Goal: Transaction & Acquisition: Purchase product/service

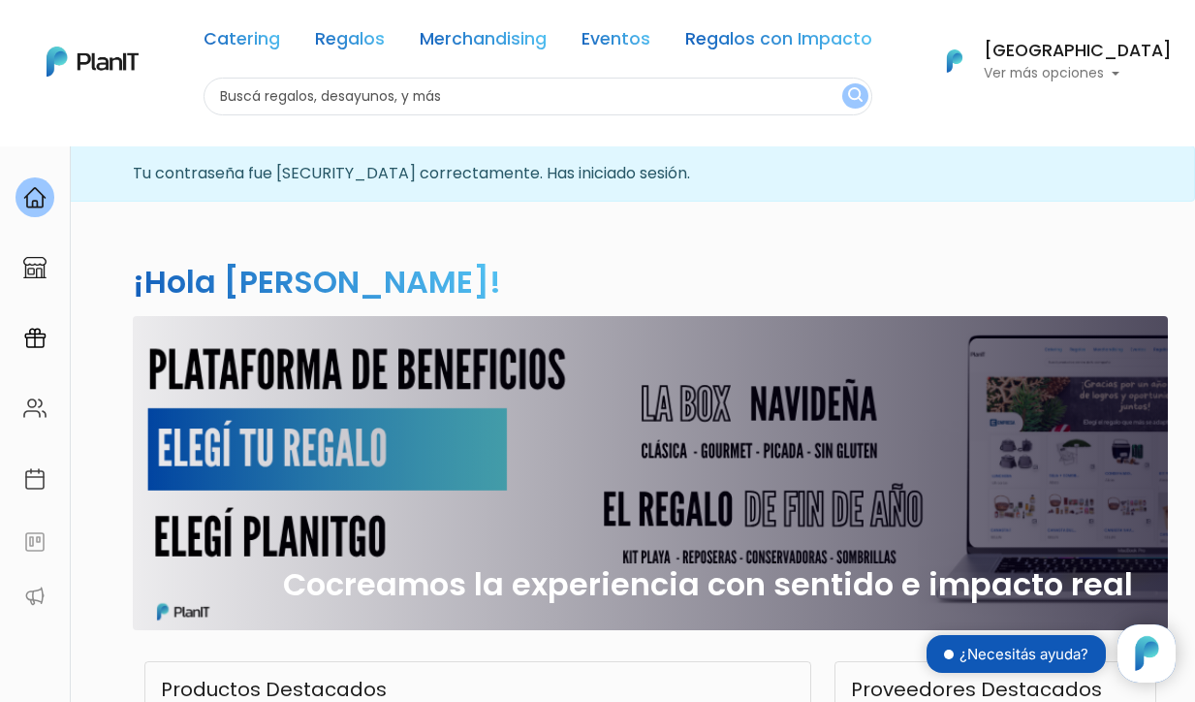
scroll to position [197, 0]
click at [619, 46] on link "Eventos" at bounding box center [615, 42] width 69 height 23
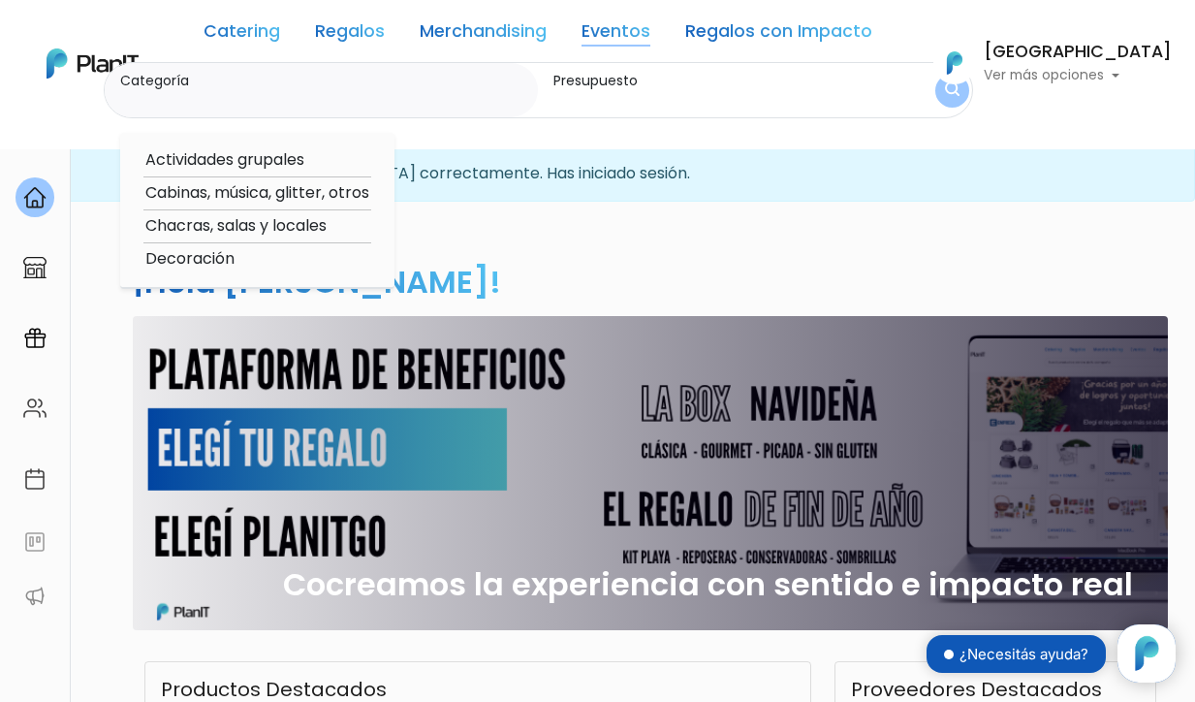
click at [464, 96] on input "Categoría" at bounding box center [325, 99] width 411 height 19
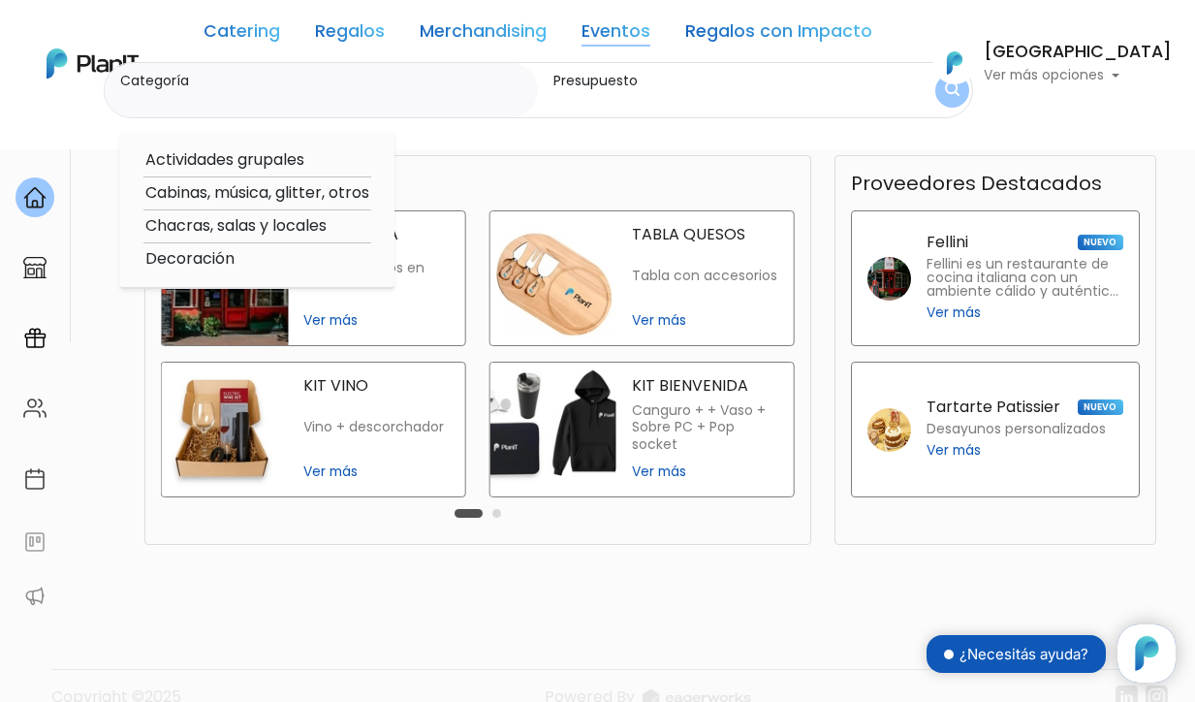
scroll to position [730, 0]
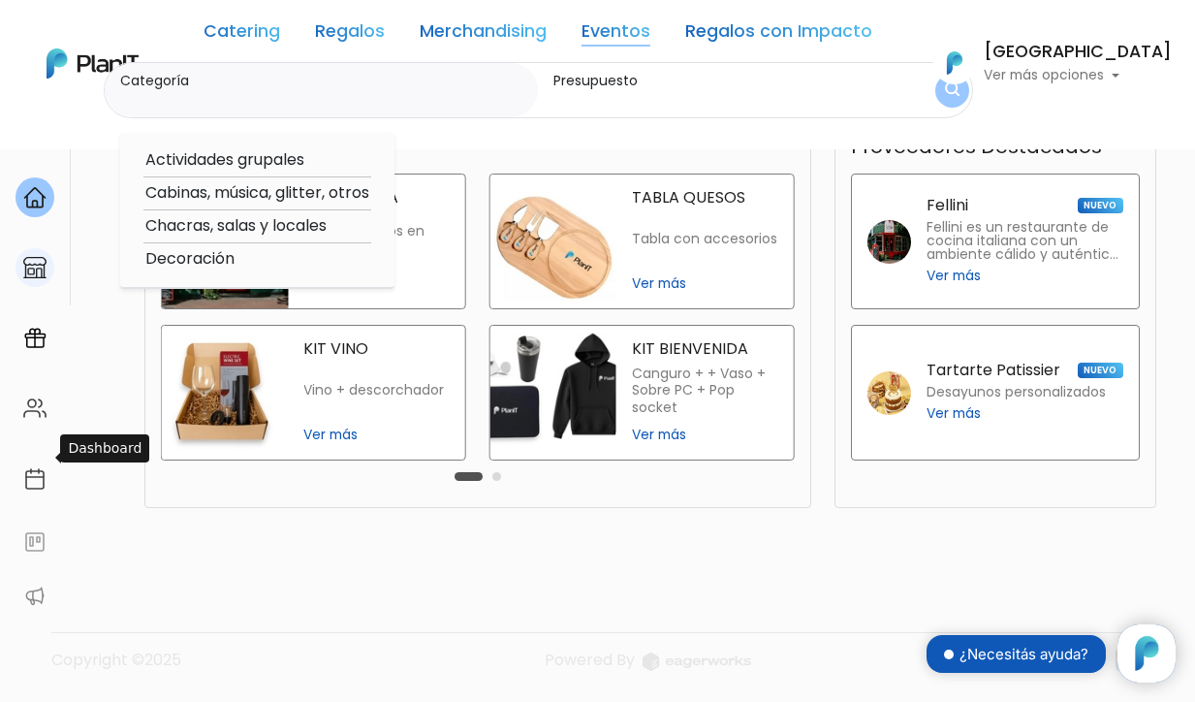
click at [41, 268] on img at bounding box center [34, 267] width 23 height 23
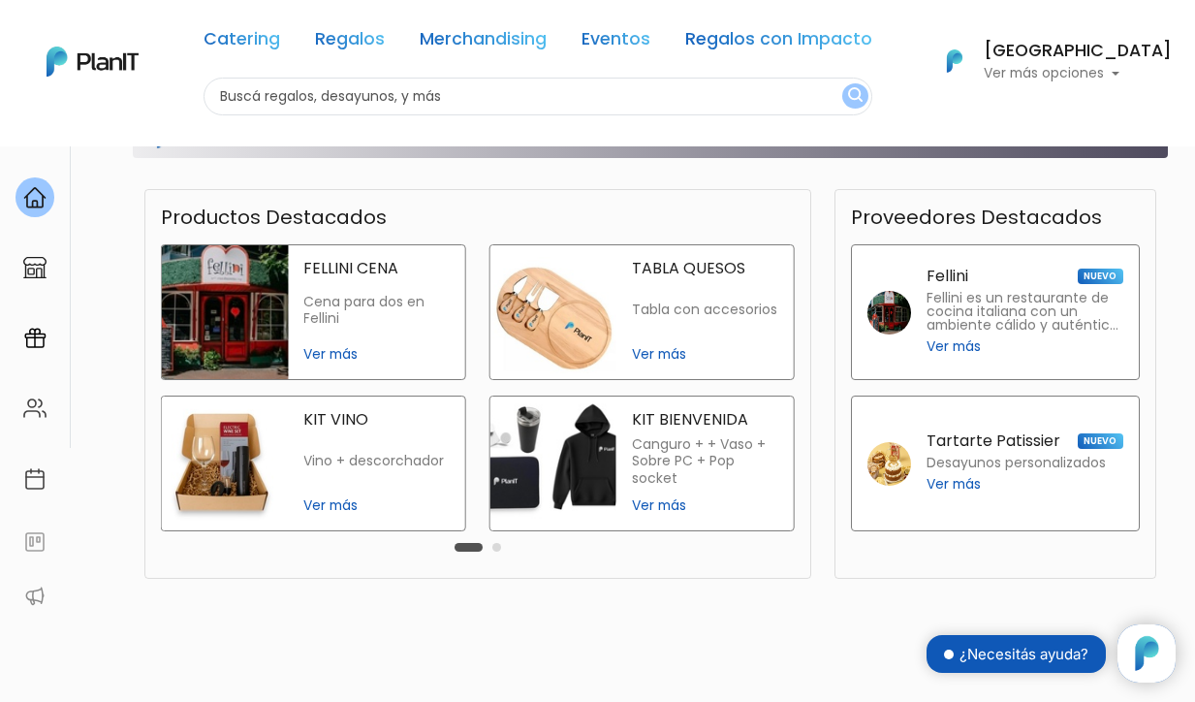
scroll to position [730, 0]
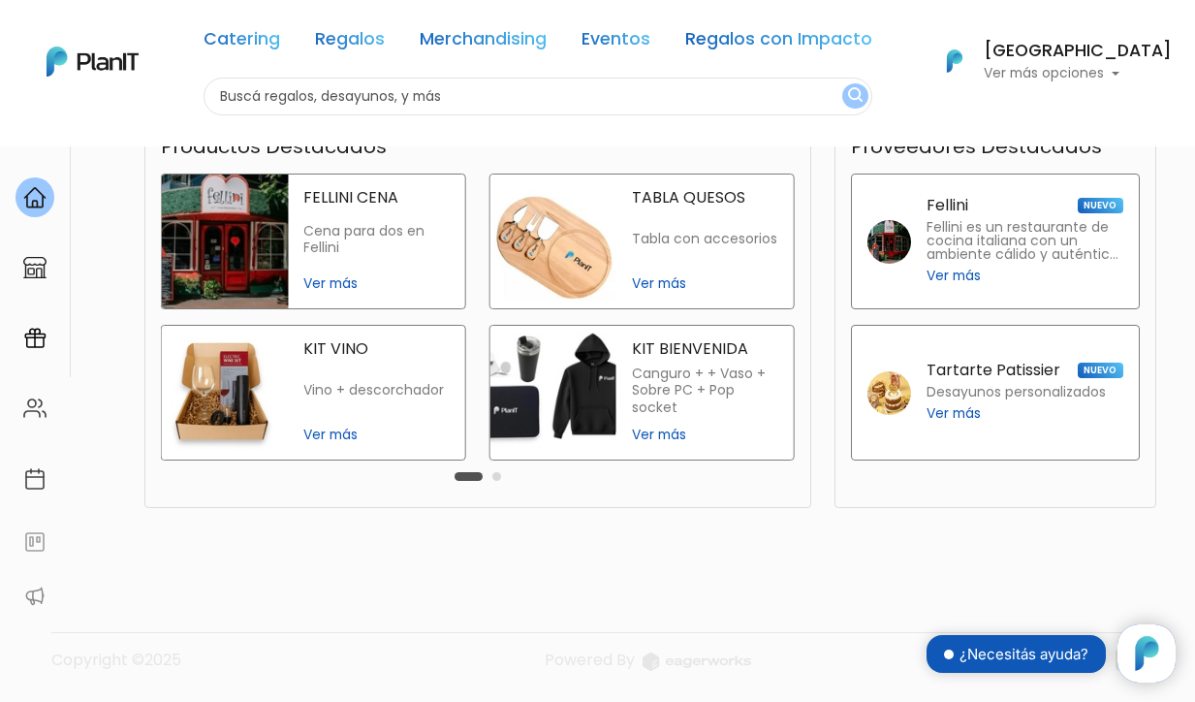
scroll to position [730, 0]
click at [632, 285] on span "Ver más" at bounding box center [704, 283] width 145 height 20
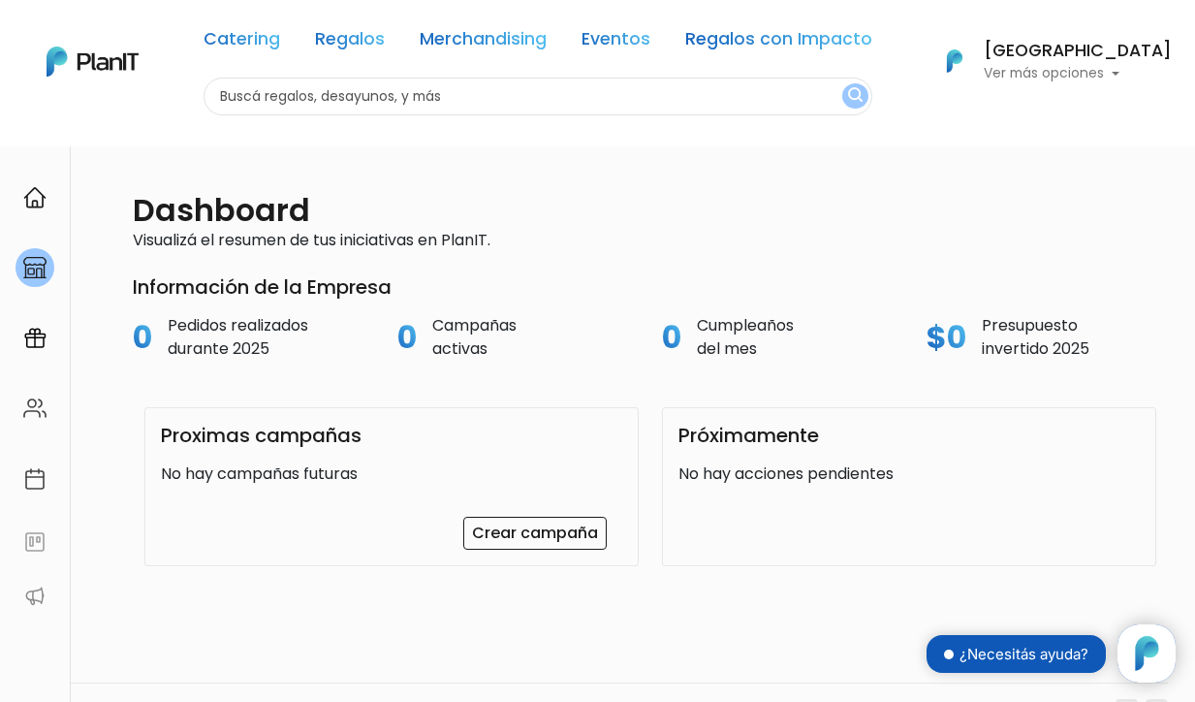
scroll to position [197, 0]
click at [52, 351] on link at bounding box center [35, 337] width 70 height 55
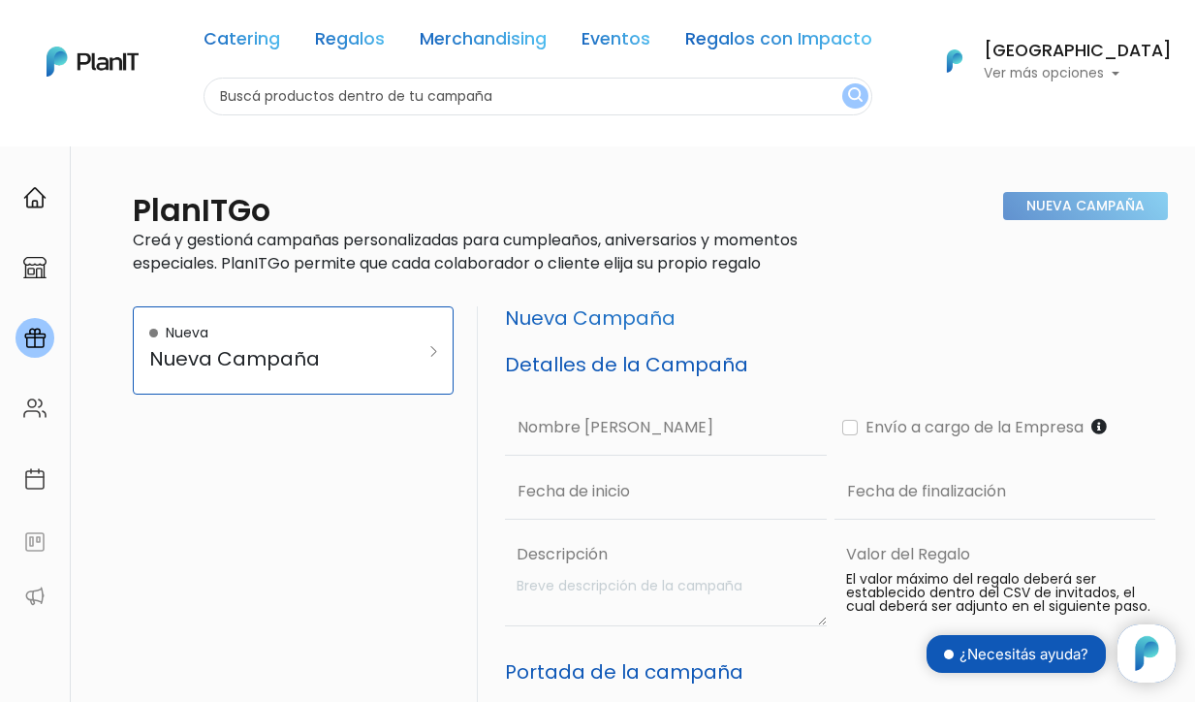
scroll to position [197, 0]
click at [29, 489] on img at bounding box center [34, 478] width 23 height 23
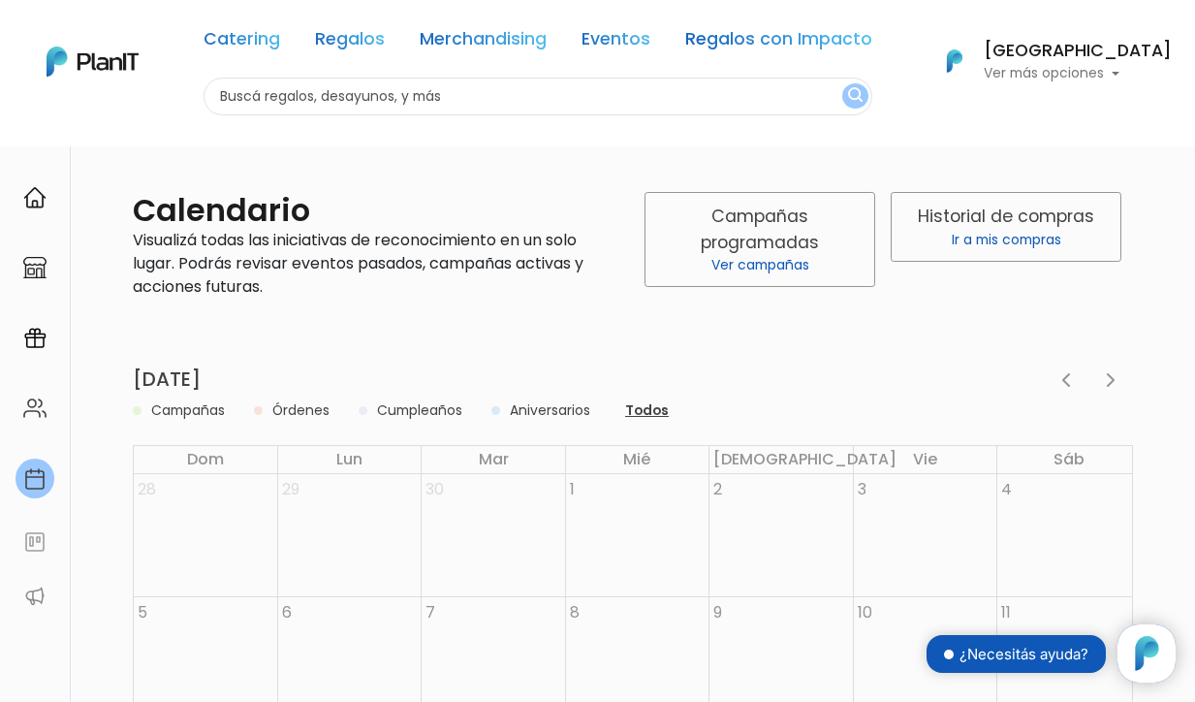
scroll to position [197, 0]
click at [20, 195] on div at bounding box center [35, 197] width 39 height 40
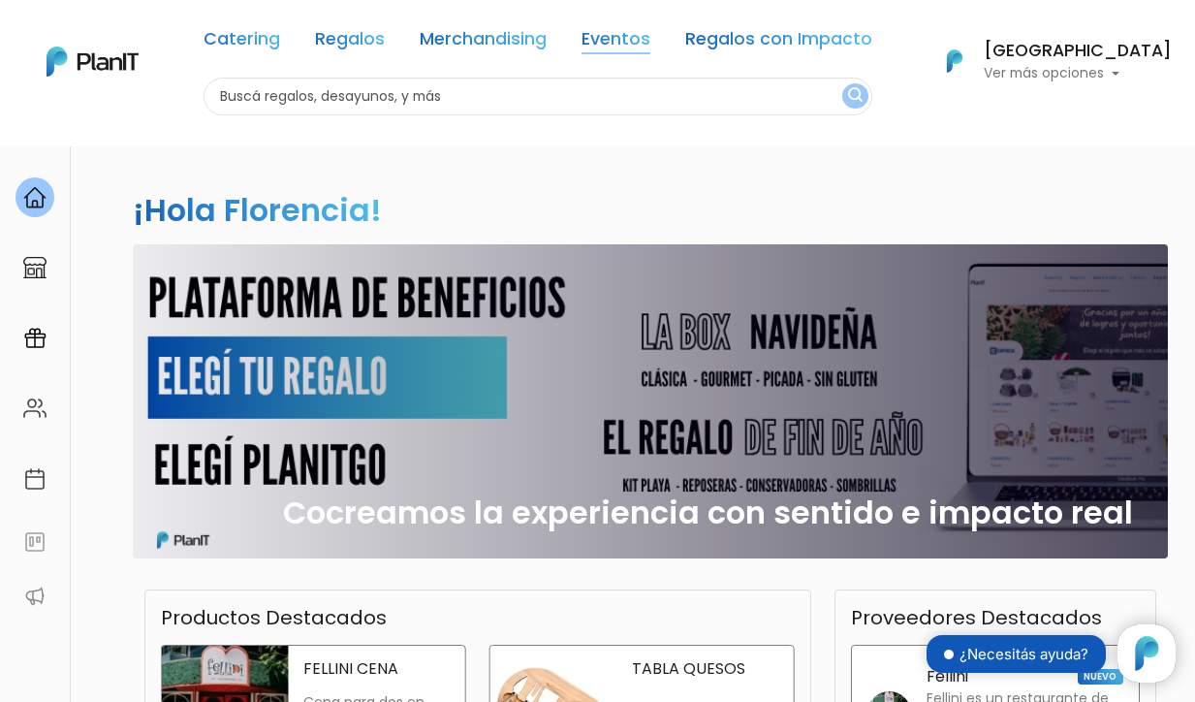
click at [644, 35] on link "Eventos" at bounding box center [615, 42] width 69 height 23
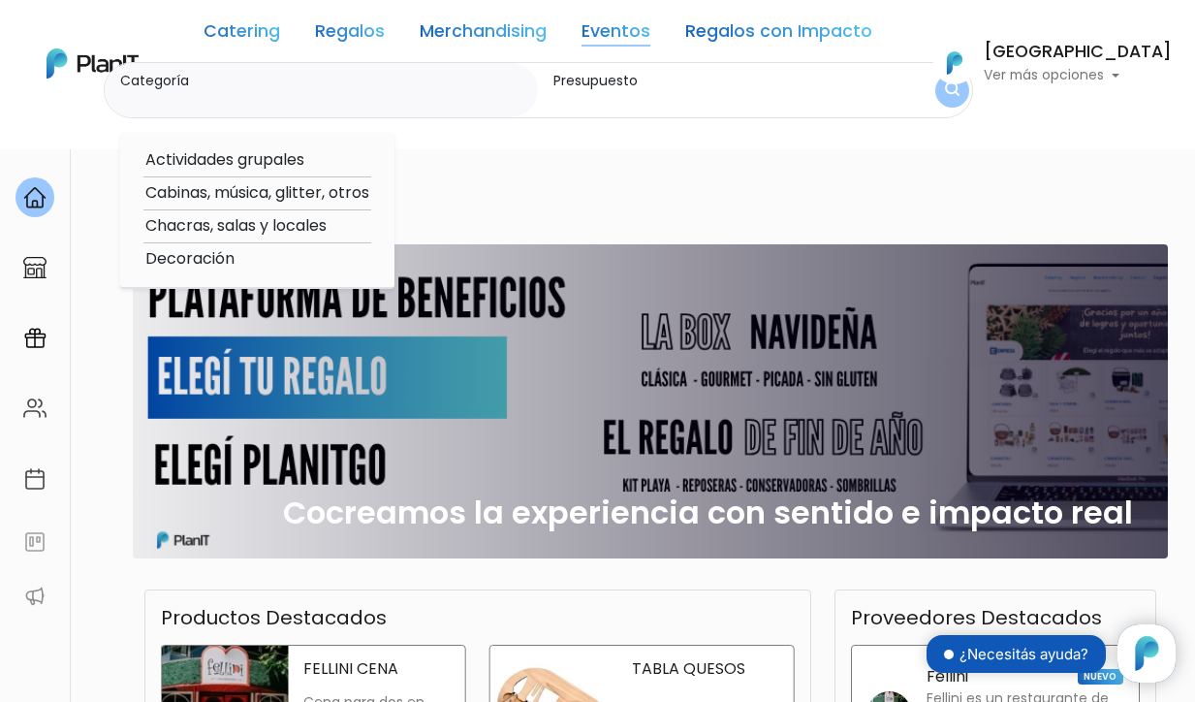
click at [432, 86] on label "Categoría" at bounding box center [325, 81] width 411 height 20
click at [432, 90] on input "Categoría" at bounding box center [325, 99] width 411 height 19
click at [653, 83] on label "Presupuesto" at bounding box center [715, 81] width 324 height 20
click at [653, 90] on input "Presupuesto" at bounding box center [715, 99] width 324 height 19
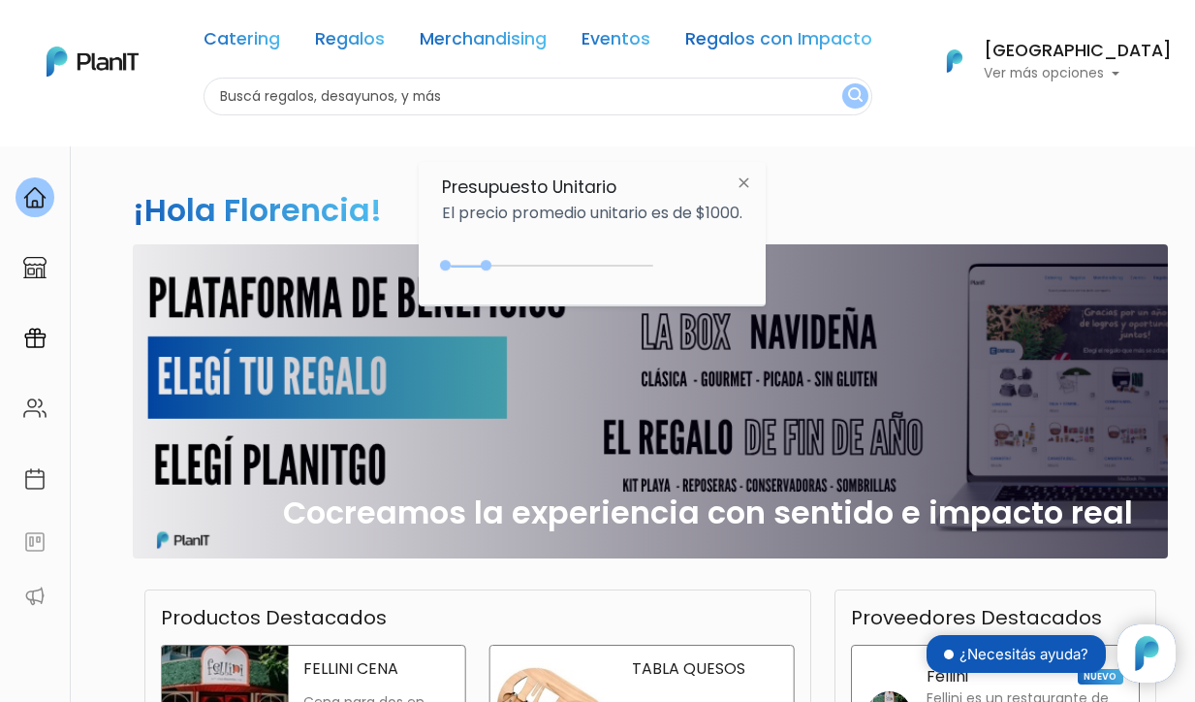
click at [343, 96] on input "text" at bounding box center [538, 97] width 669 height 38
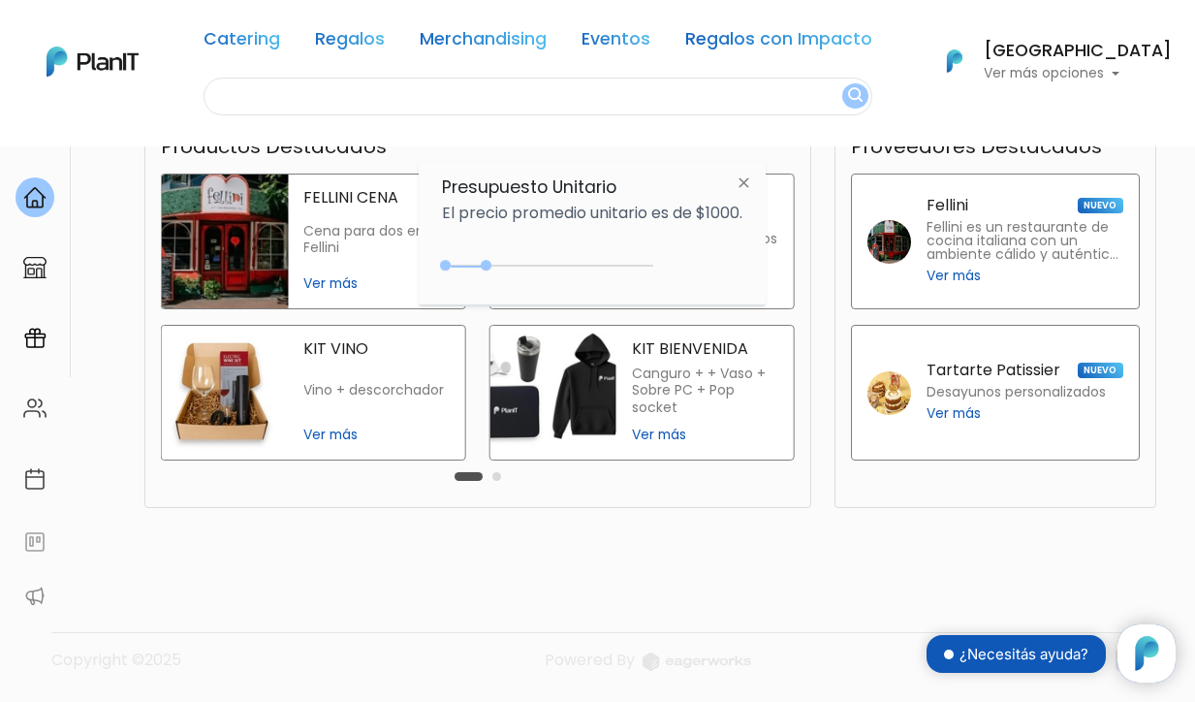
scroll to position [692, 0]
click at [492, 481] on button "Carousel Page 2" at bounding box center [496, 476] width 9 height 9
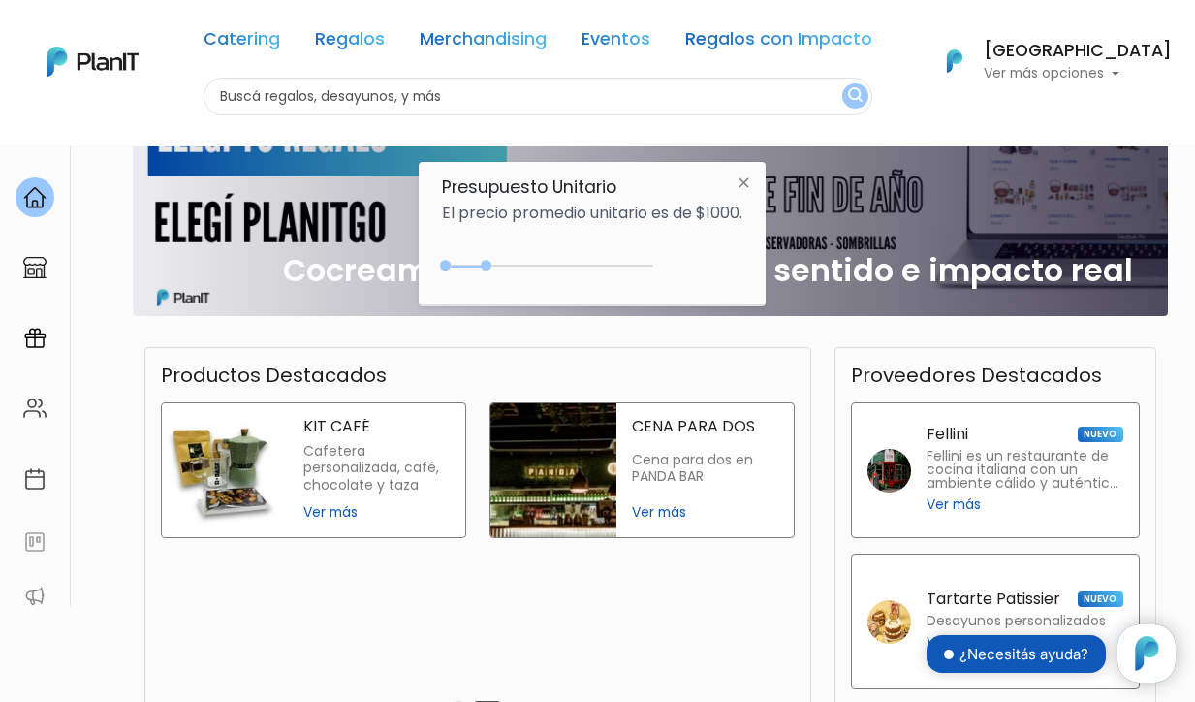
scroll to position [0, 0]
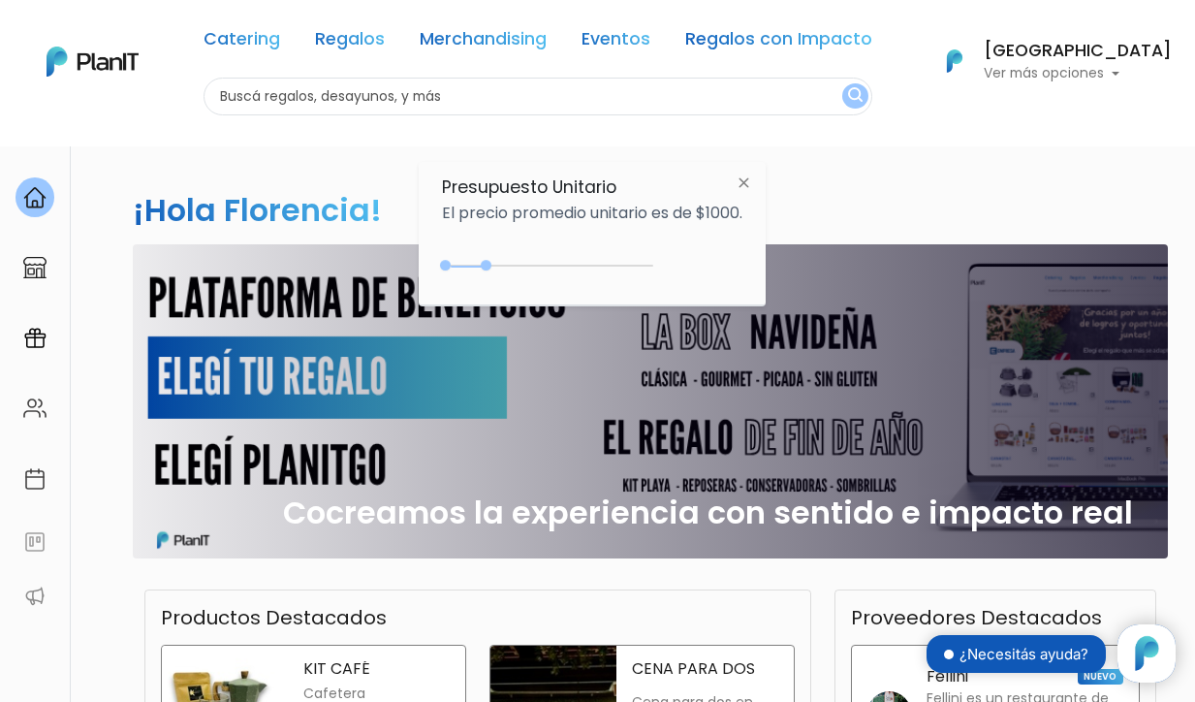
click at [298, 93] on input "text" at bounding box center [538, 97] width 669 height 38
type input "anima"
click at [650, 42] on link "Eventos" at bounding box center [615, 42] width 69 height 23
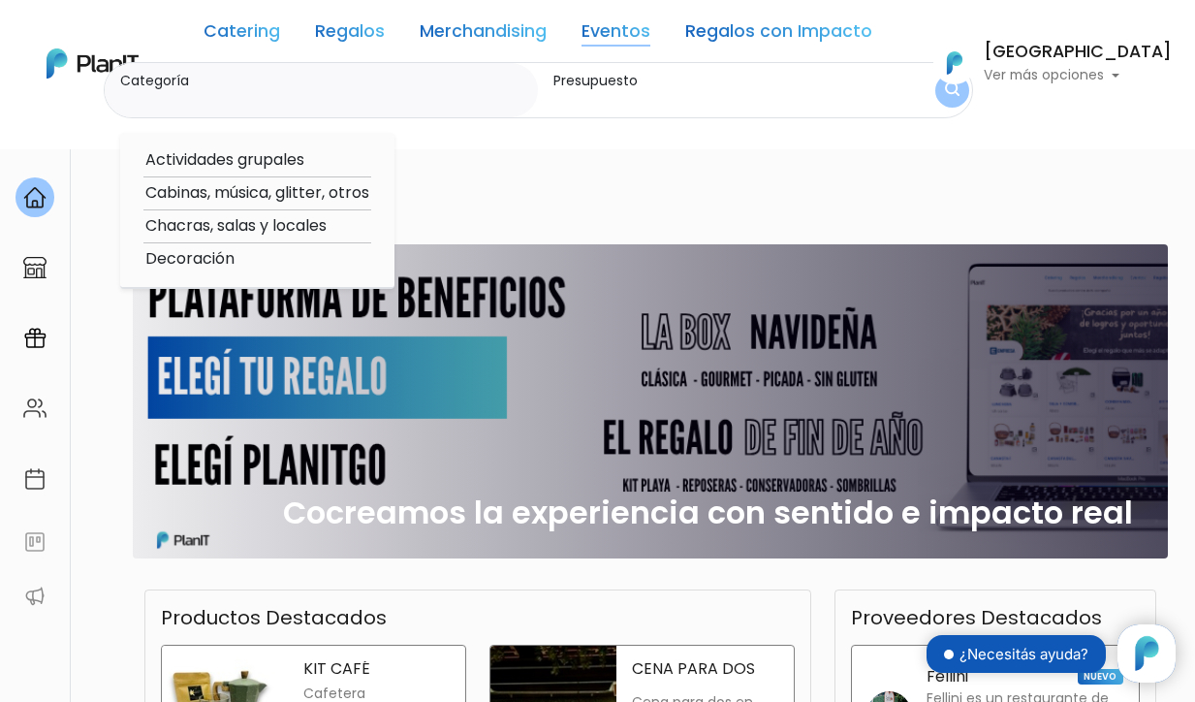
click at [333, 84] on label "Categoría" at bounding box center [325, 81] width 411 height 20
click at [333, 90] on input "Categoría" at bounding box center [325, 99] width 411 height 19
type input "animacion"
click at [969, 89] on button "submit" at bounding box center [952, 91] width 34 height 34
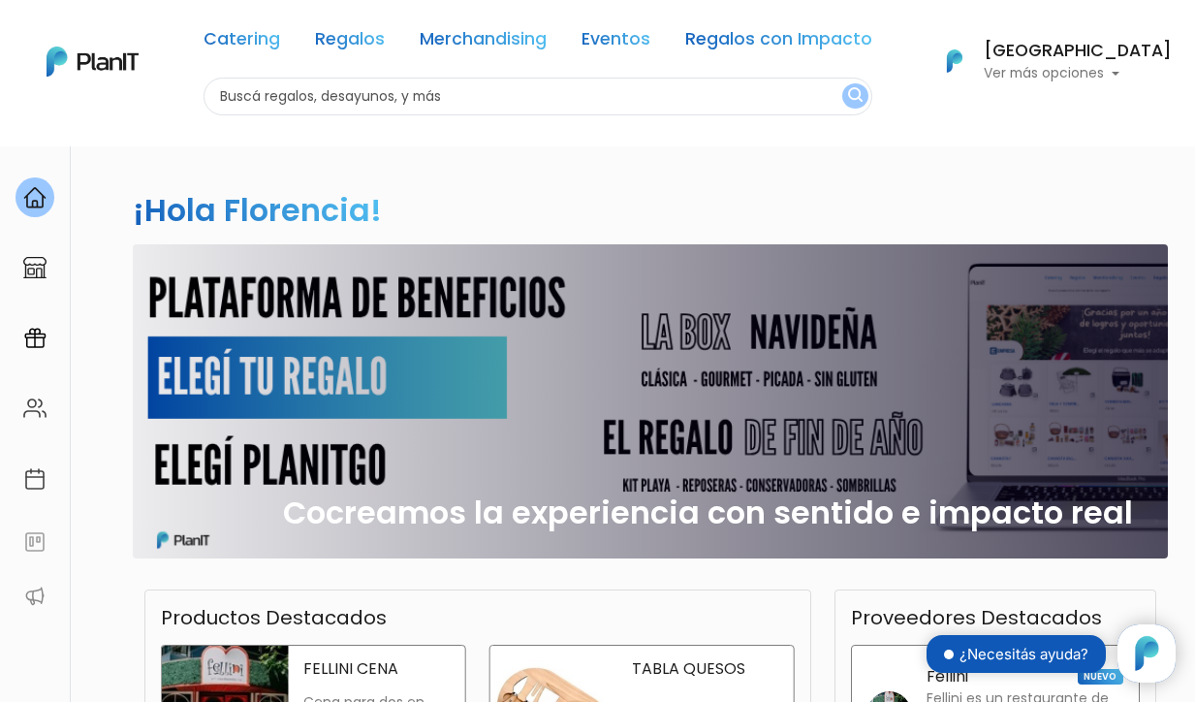
scroll to position [197, 0]
click at [385, 39] on link "Regalos" at bounding box center [350, 42] width 70 height 23
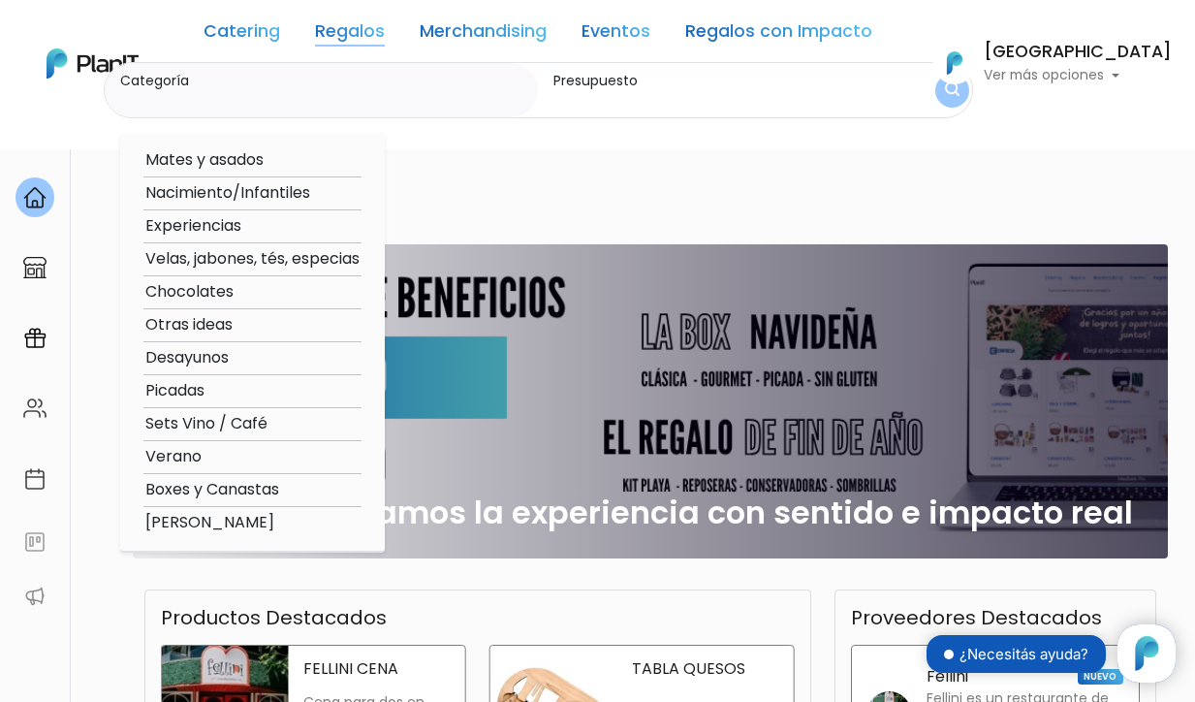
click at [404, 81] on label "Categoría" at bounding box center [325, 81] width 411 height 20
click at [404, 90] on input "Categoría" at bounding box center [325, 99] width 411 height 19
click at [959, 88] on img "submit" at bounding box center [952, 90] width 15 height 18
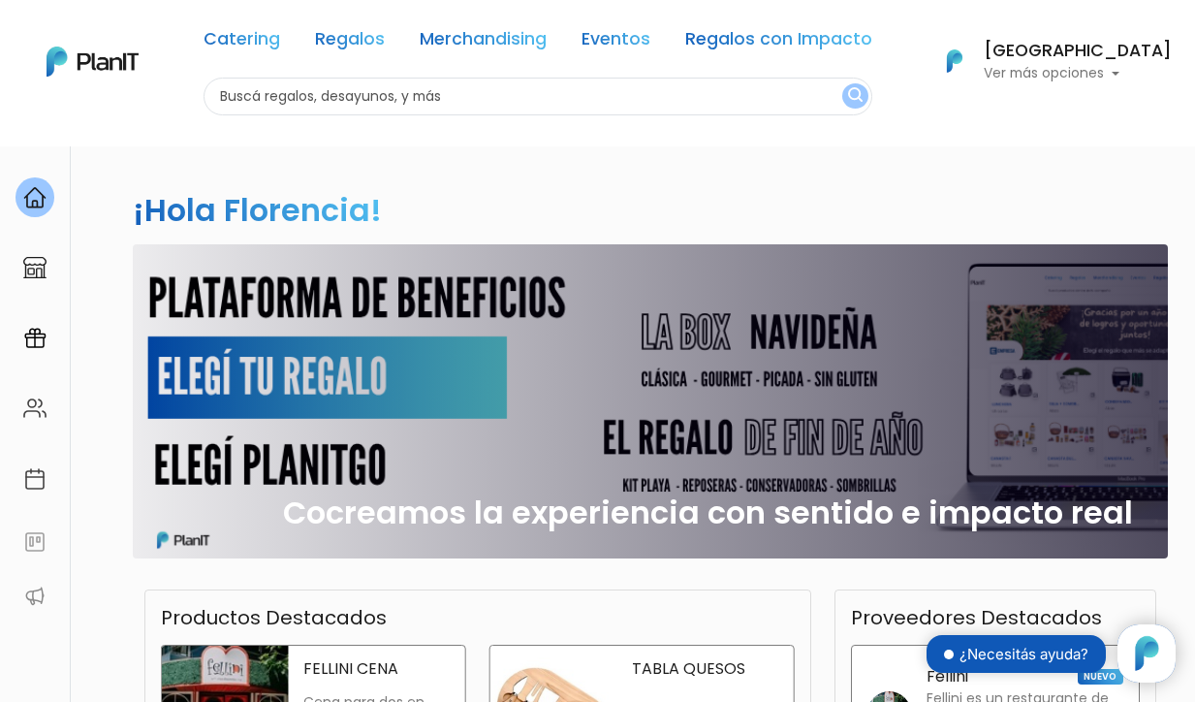
scroll to position [197, 0]
click at [299, 95] on input "text" at bounding box center [538, 97] width 669 height 38
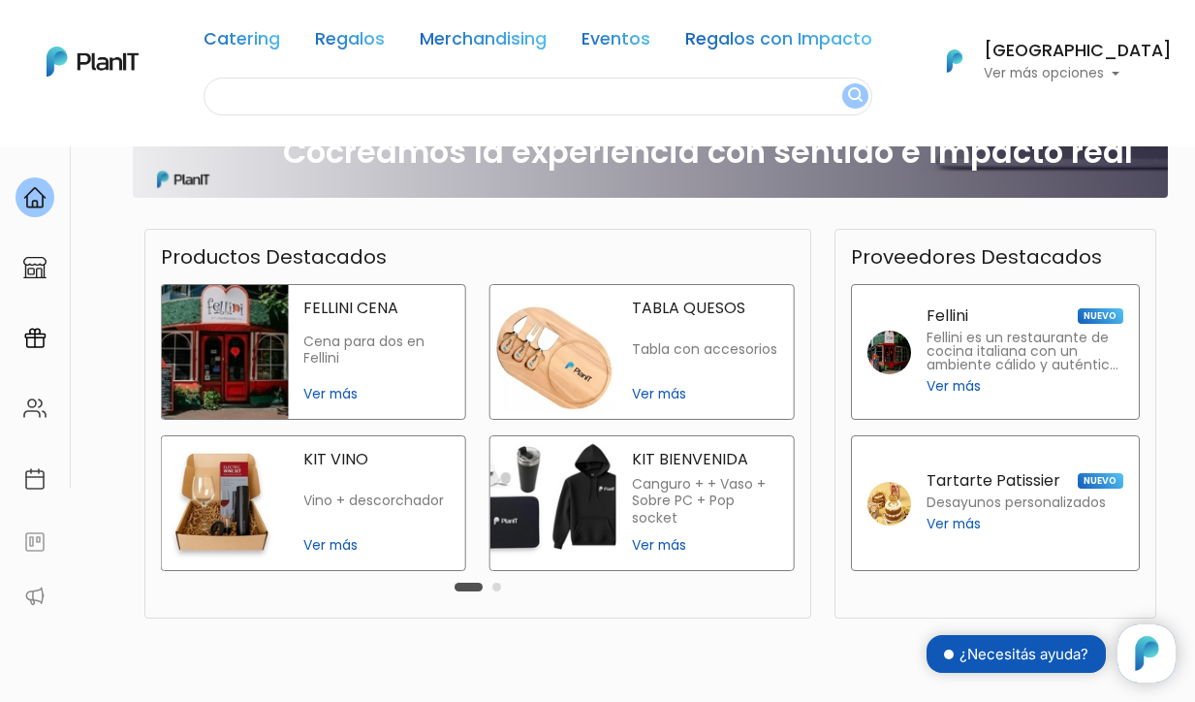
scroll to position [0, 0]
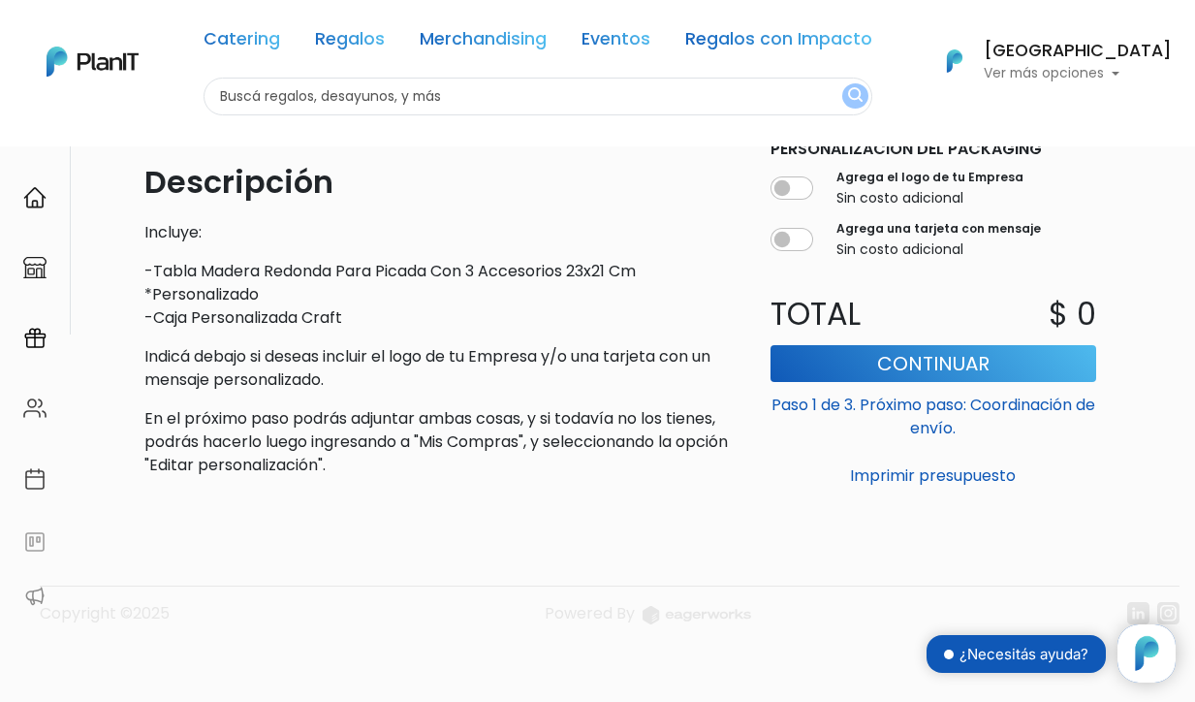
scroll to position [340, 0]
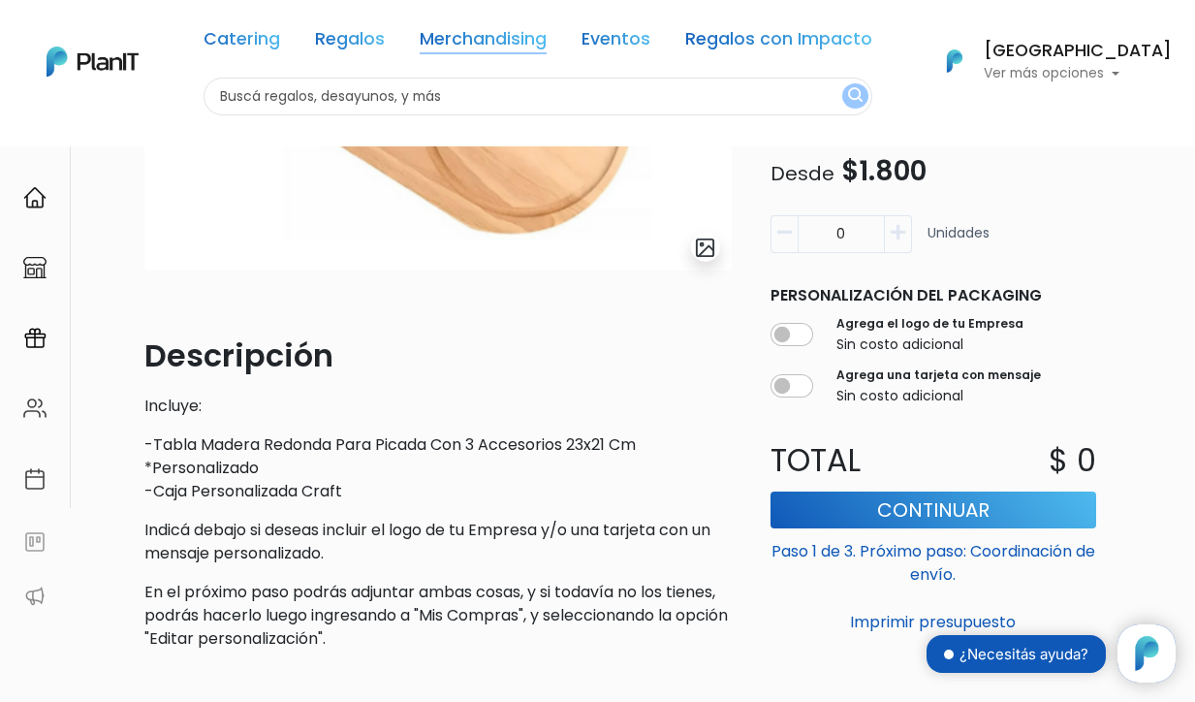
click at [500, 35] on link "Merchandising" at bounding box center [483, 42] width 127 height 23
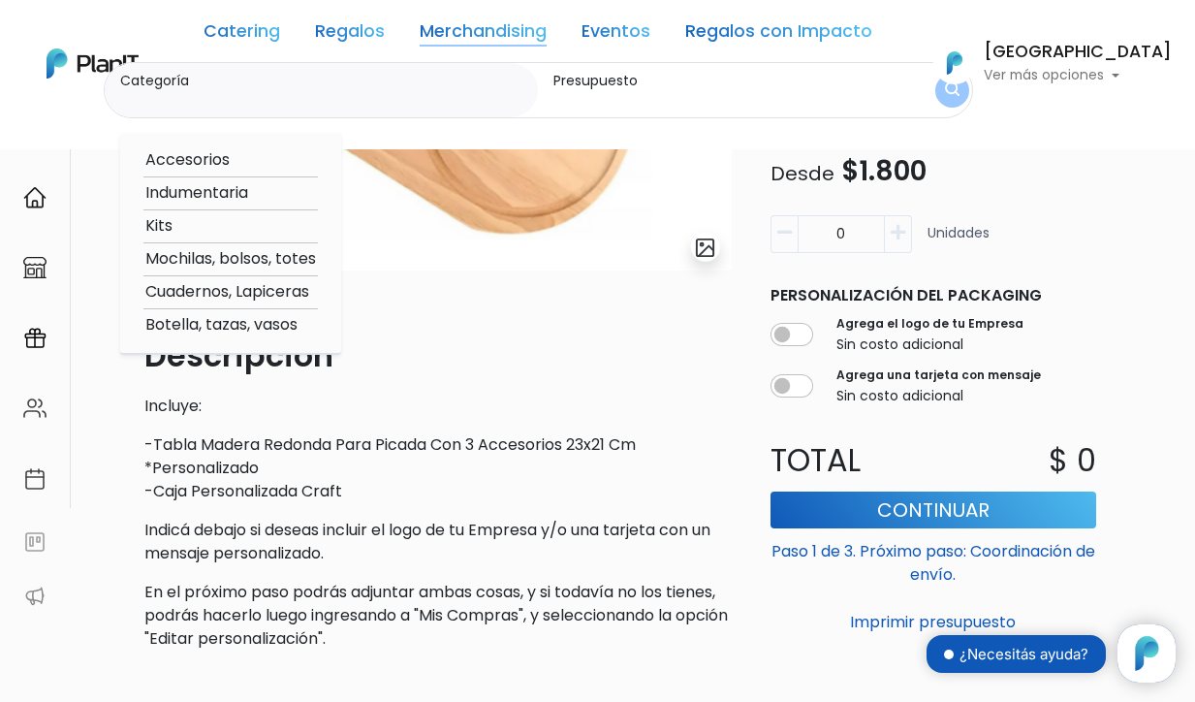
click at [530, 32] on link "Merchandising" at bounding box center [483, 34] width 127 height 23
click at [343, 97] on input "Categoría" at bounding box center [325, 99] width 411 height 19
click at [106, 51] on img at bounding box center [93, 63] width 92 height 30
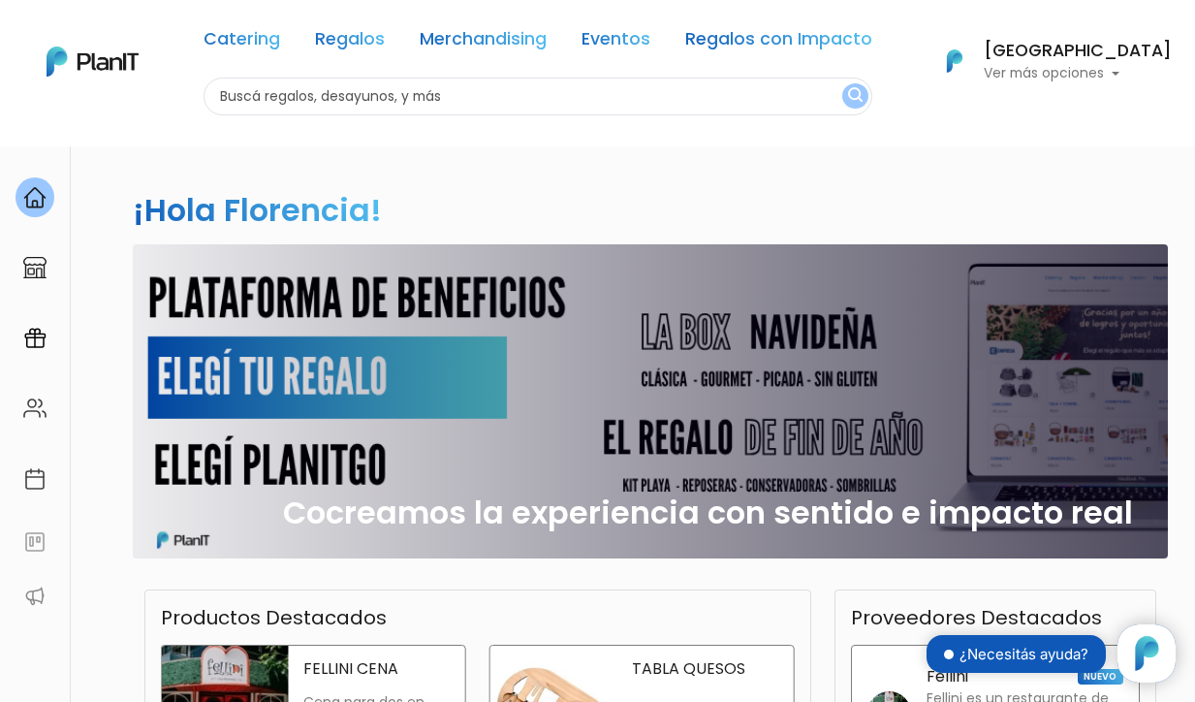
scroll to position [197, 0]
click at [1098, 71] on p "Ver más opciones" at bounding box center [1078, 74] width 188 height 14
